Goal: Task Accomplishment & Management: Use online tool/utility

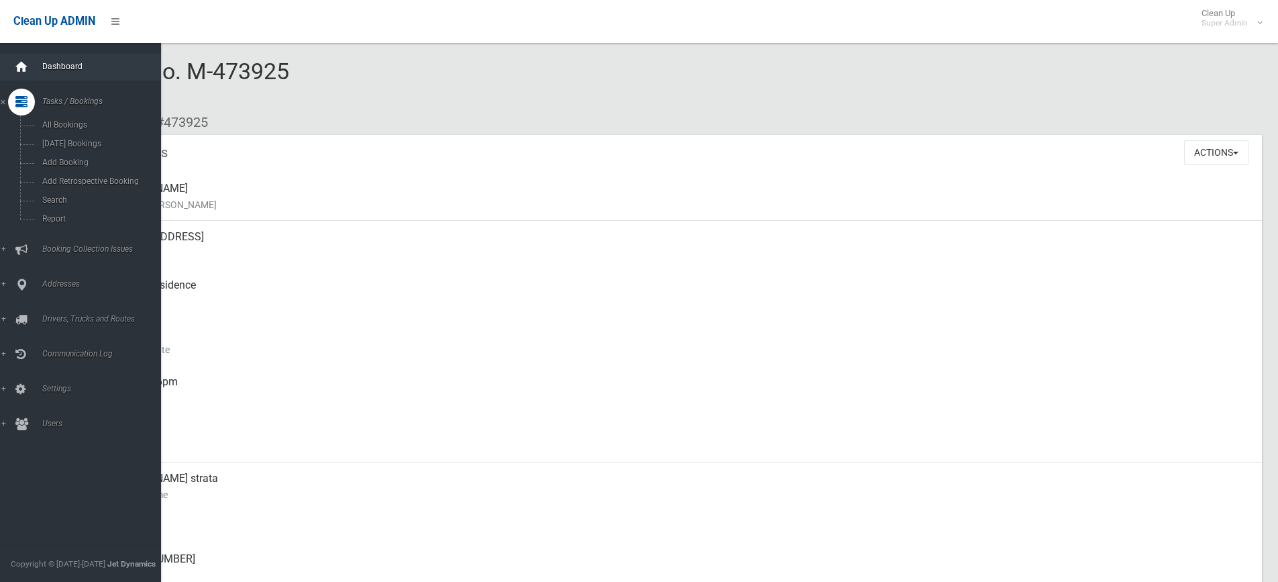
click at [14, 61] on icon at bounding box center [21, 67] width 15 height 27
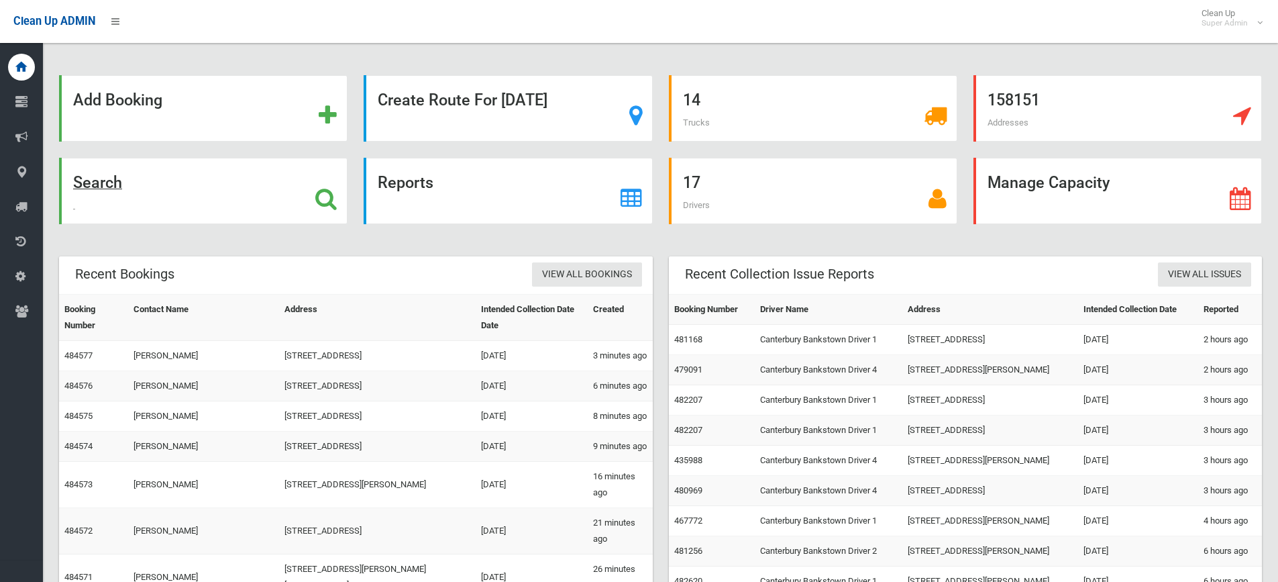
click at [319, 195] on icon at bounding box center [325, 198] width 21 height 23
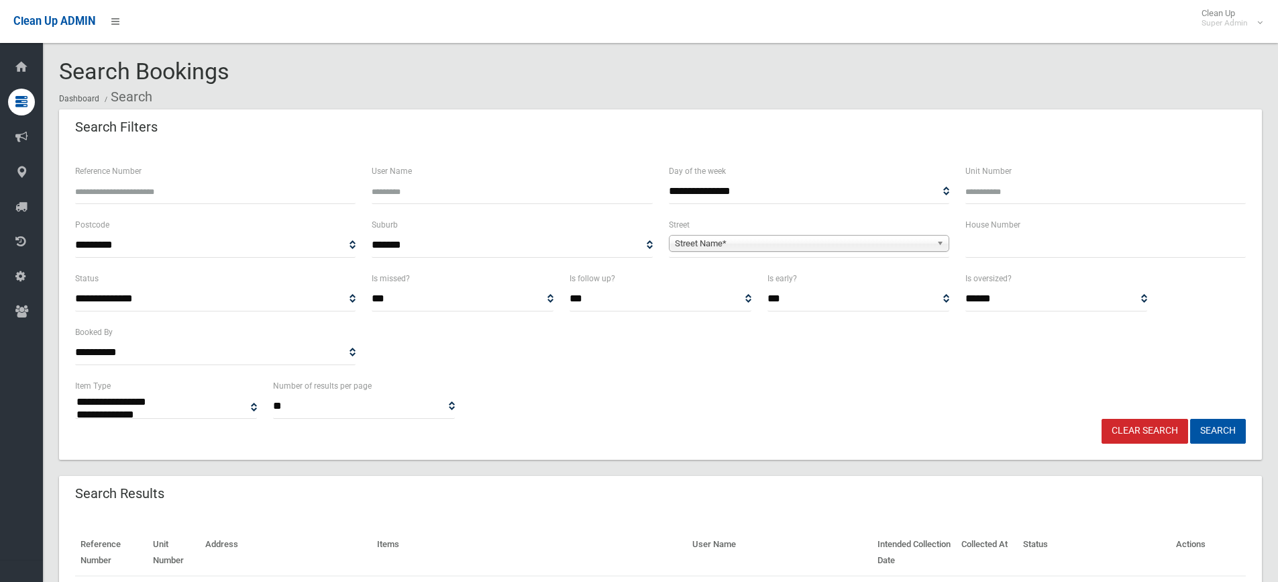
select select
click at [1017, 250] on input "text" at bounding box center [1105, 245] width 280 height 25
type input "**"
click at [720, 247] on span "Street Name*" at bounding box center [803, 243] width 256 height 16
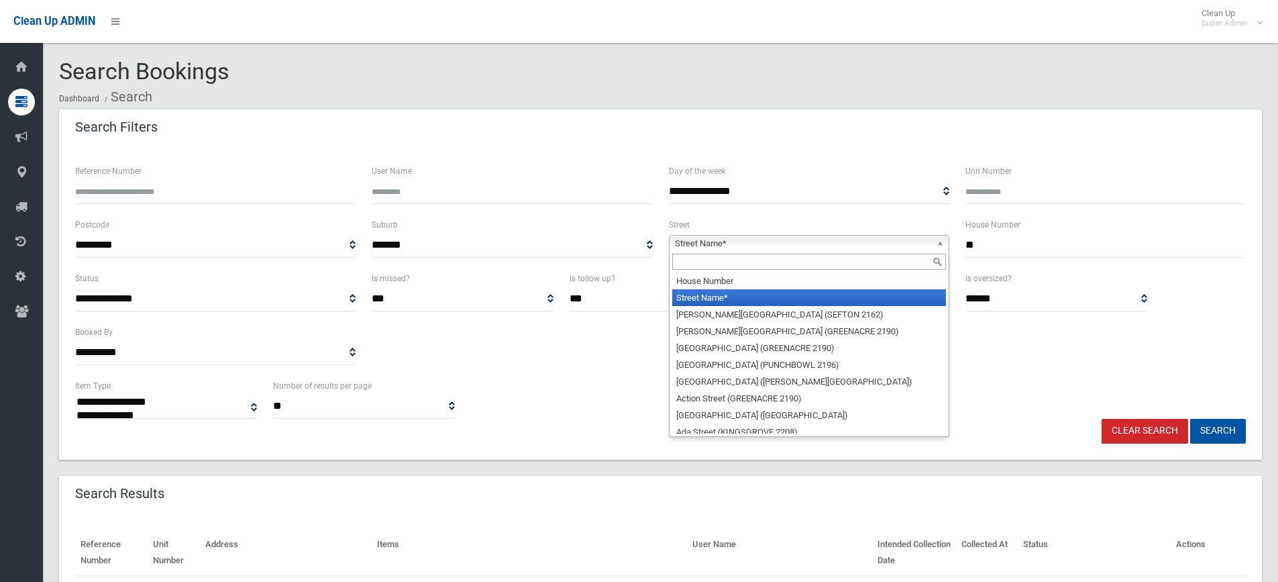
click at [712, 260] on input "text" at bounding box center [809, 262] width 274 height 16
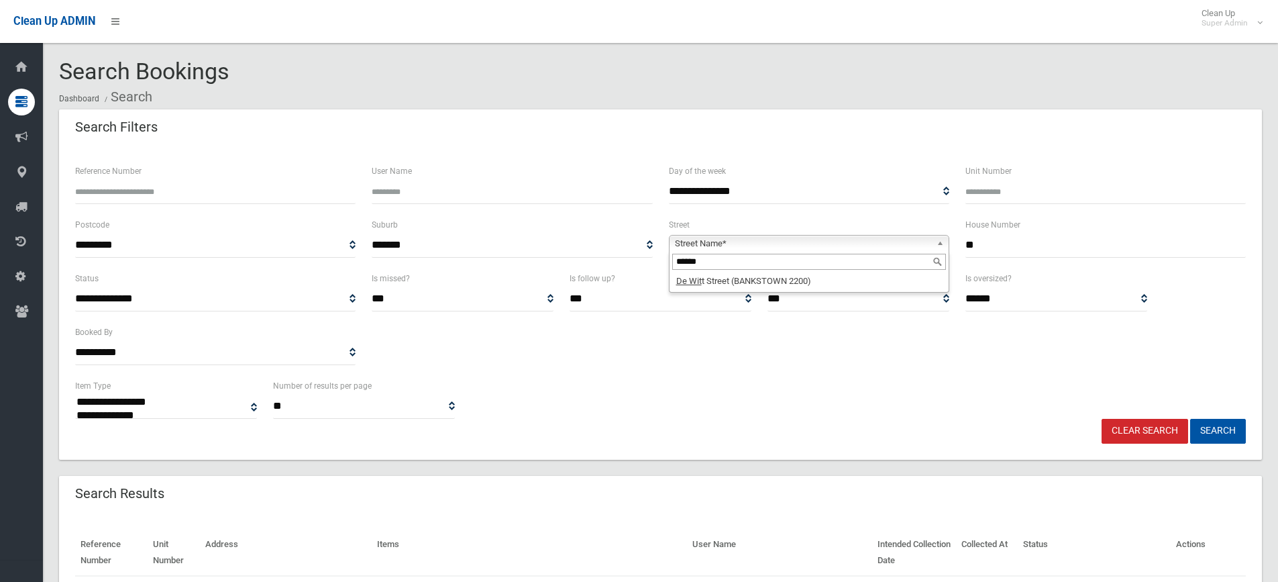
type input "******"
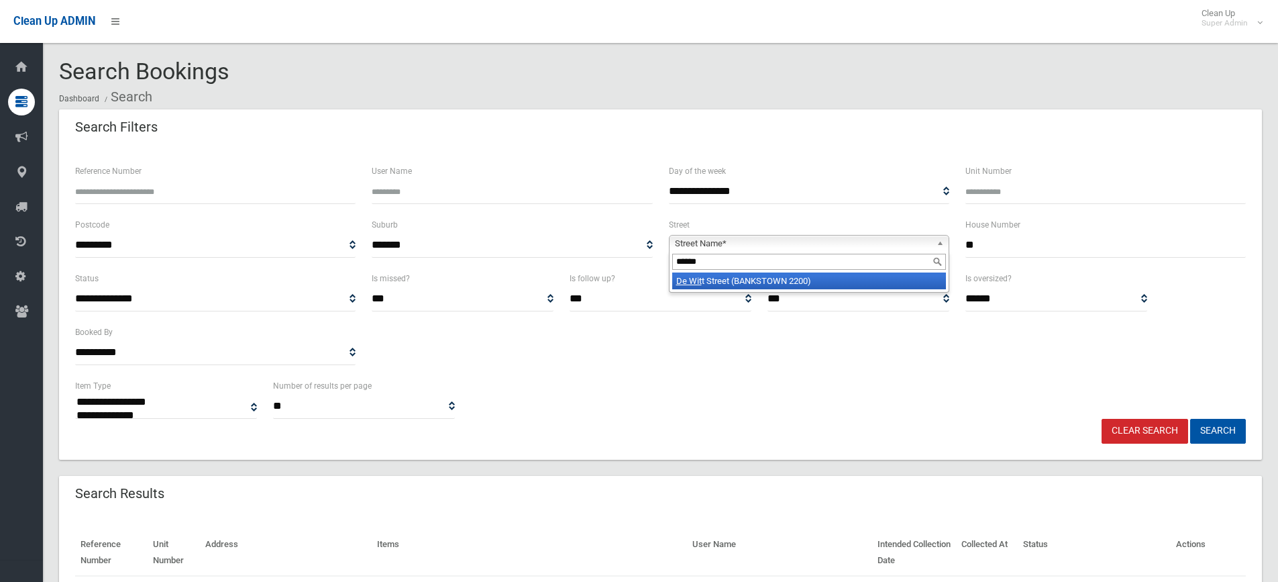
click at [812, 280] on li "De Wit t Street (BANKSTOWN 2200)" at bounding box center [809, 280] width 274 height 17
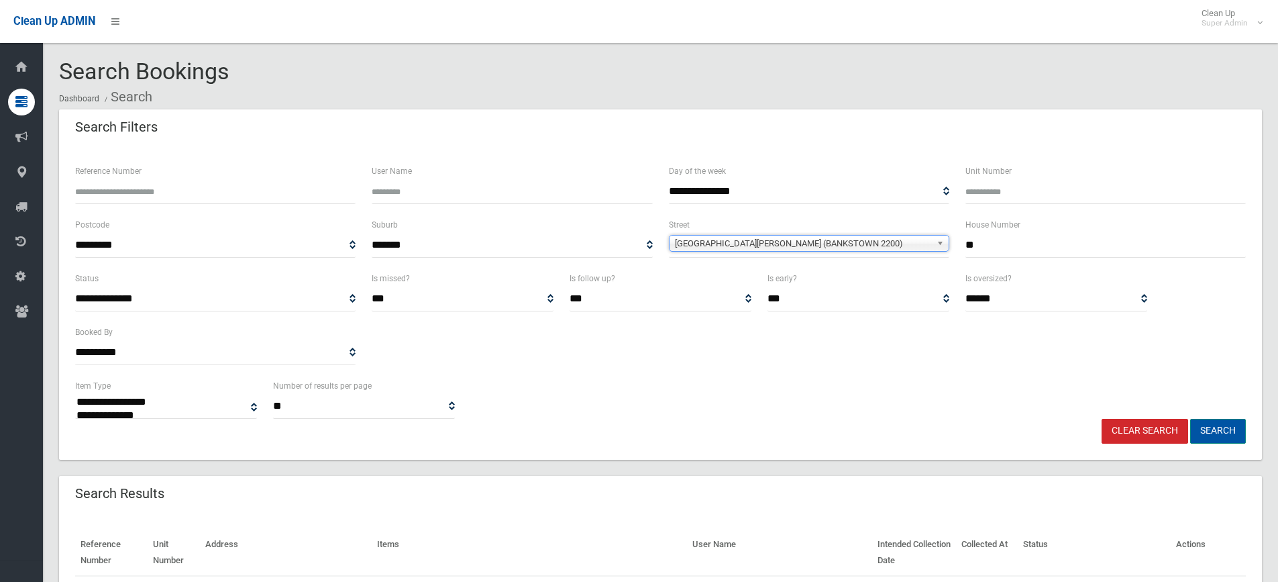
click at [1223, 429] on button "Search" at bounding box center [1218, 431] width 56 height 25
select select
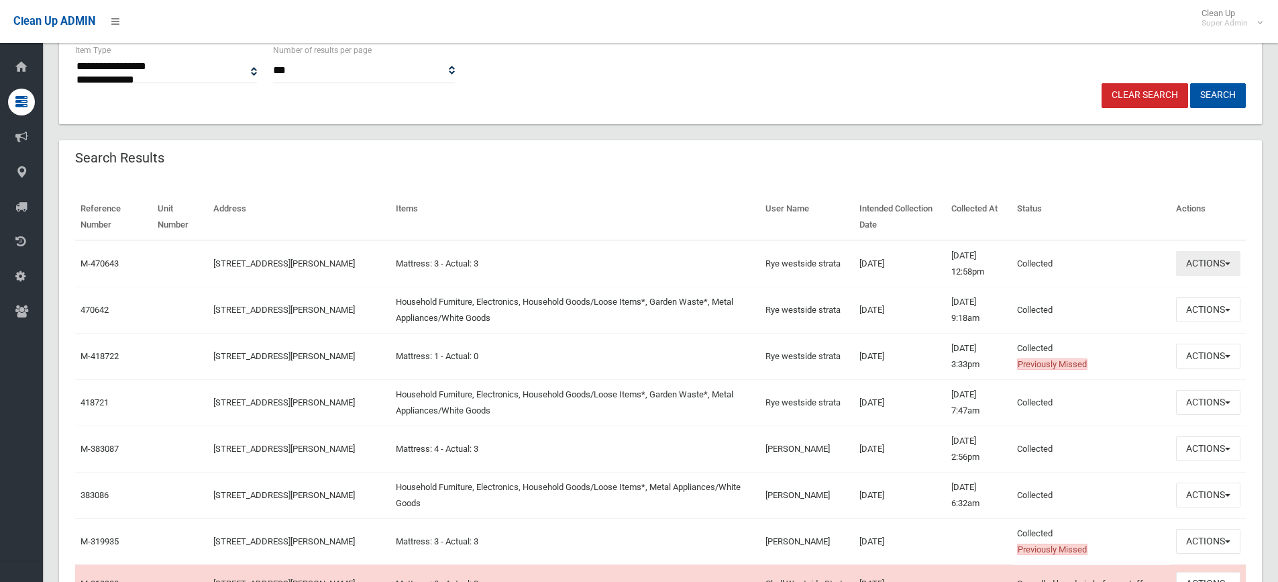
click at [1189, 260] on button "Actions" at bounding box center [1208, 263] width 64 height 25
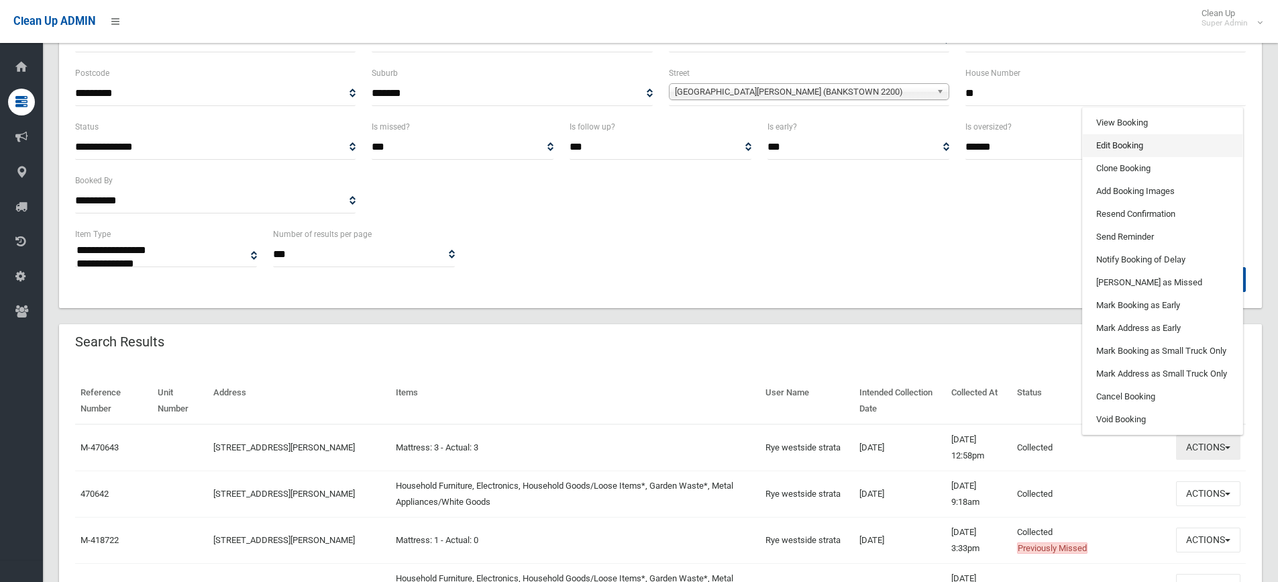
scroll to position [134, 0]
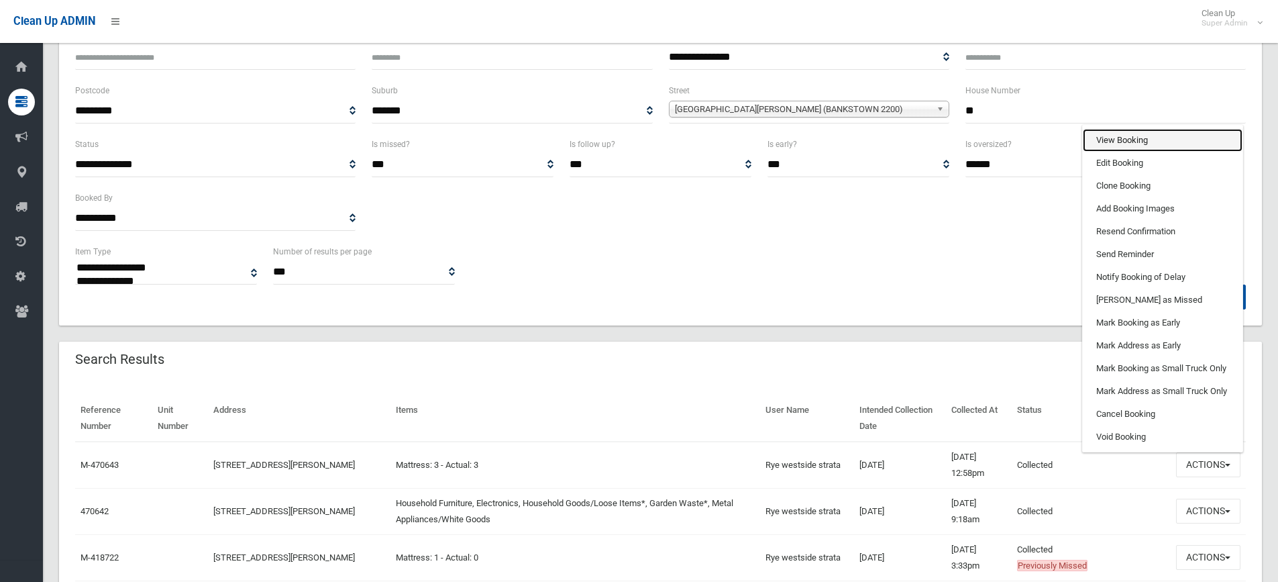
click at [1130, 143] on link "View Booking" at bounding box center [1163, 140] width 160 height 23
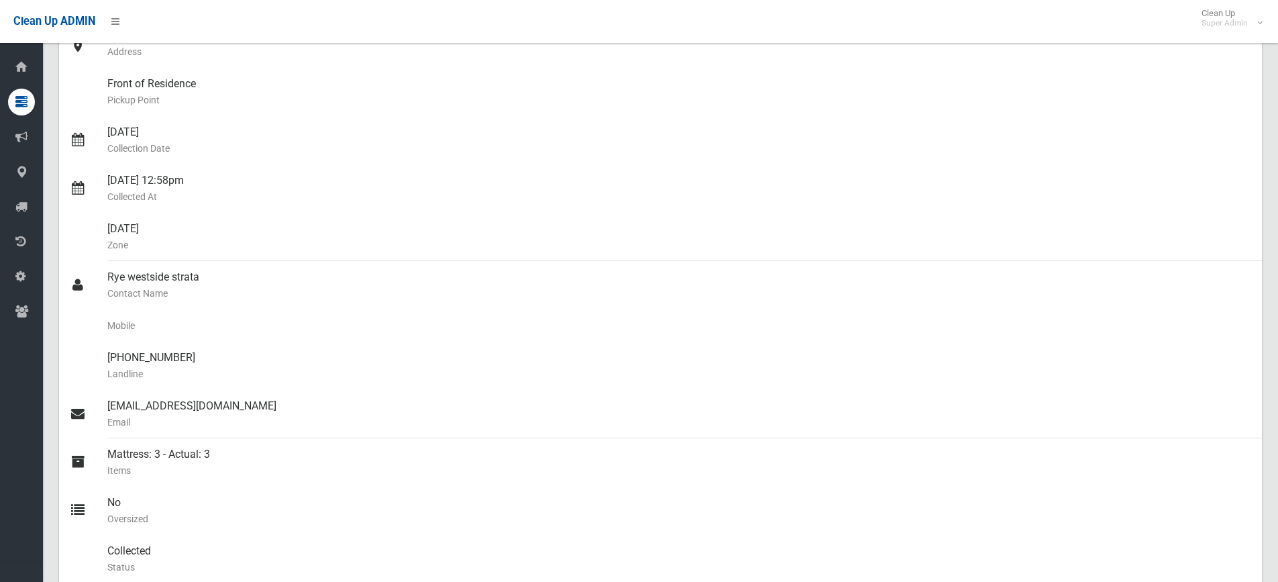
scroll to position [201, 0]
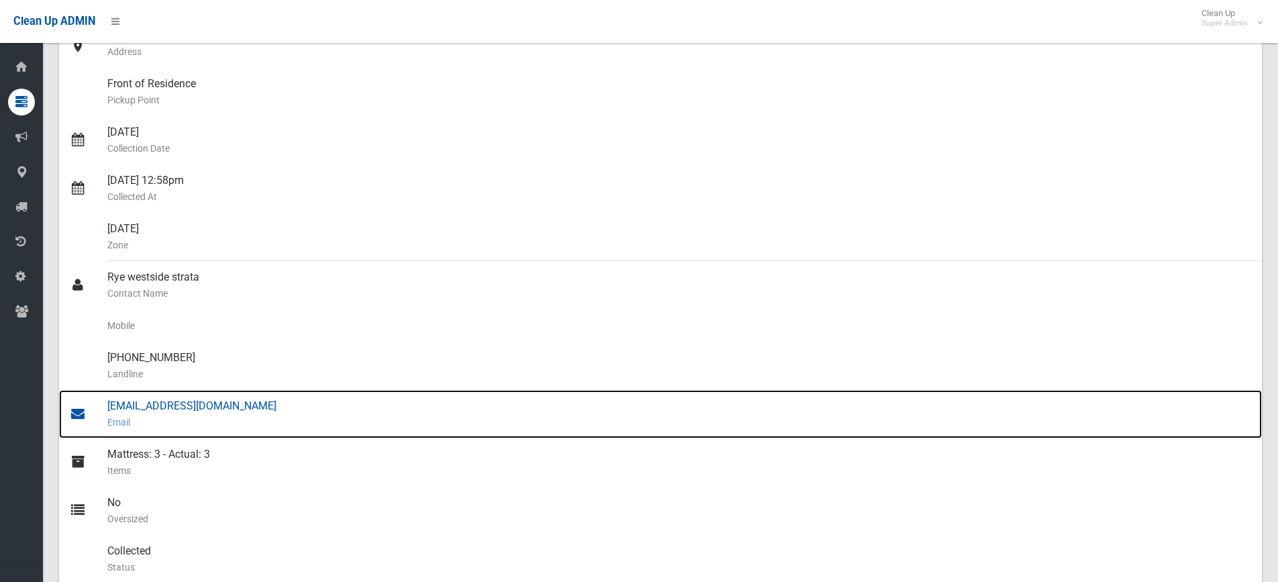
click at [146, 409] on div "Admin@westside.net.au Email" at bounding box center [679, 414] width 1144 height 48
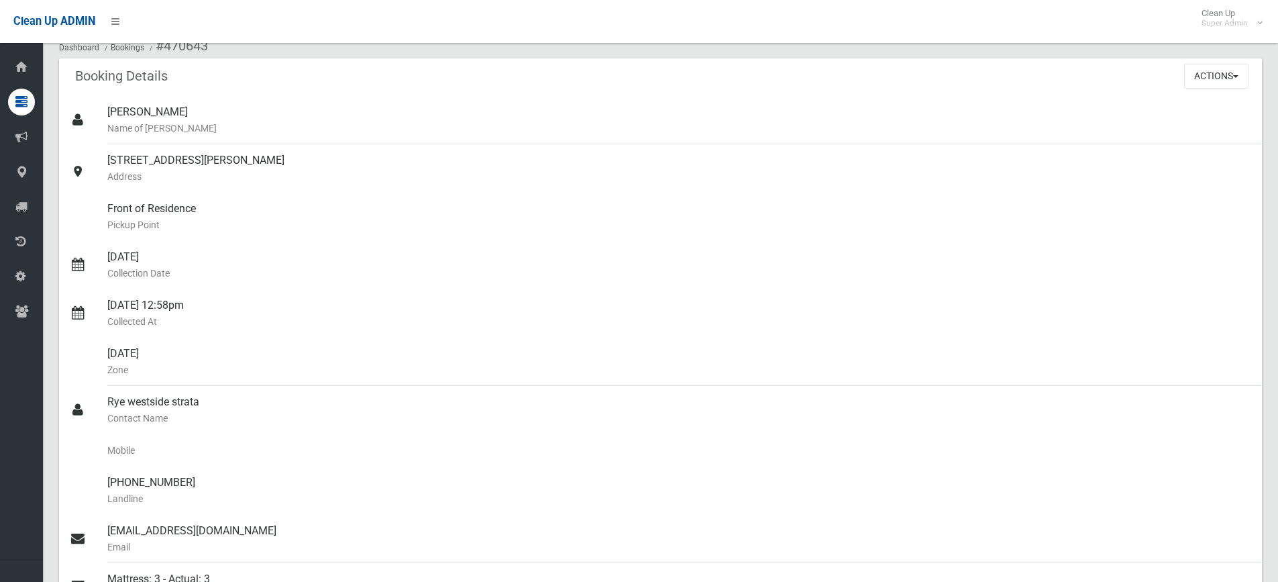
scroll to position [0, 0]
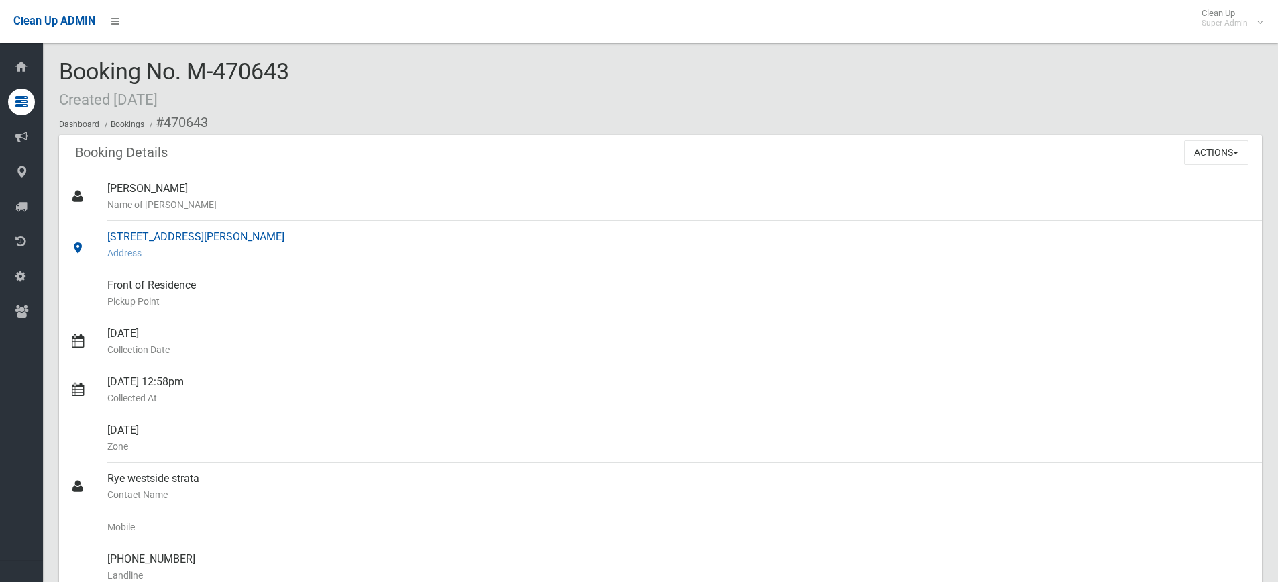
drag, startPoint x: 110, startPoint y: 235, endPoint x: 257, endPoint y: 235, distance: 146.9
click at [257, 235] on div "45 De Witt Street, BANKSTOWN NSW 2200 Address" at bounding box center [679, 245] width 1144 height 48
copy div "45 De Witt Street, BANKSTOWN"
